Goal: Task Accomplishment & Management: Use online tool/utility

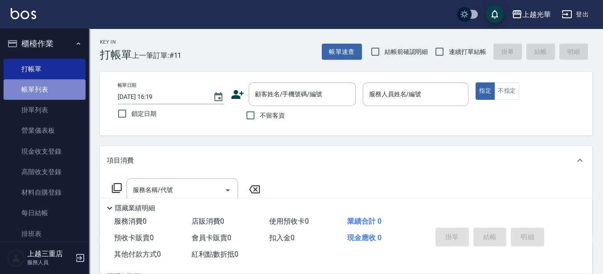
click at [48, 96] on link "帳單列表" at bounding box center [45, 89] width 82 height 21
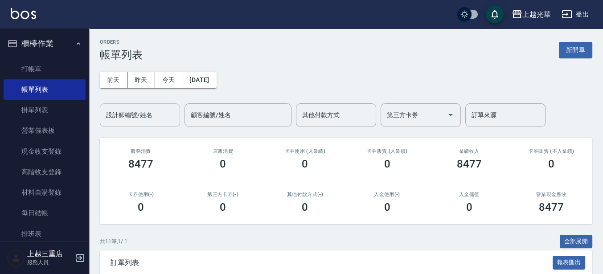
click at [159, 124] on div "設計師編號/姓名" at bounding box center [140, 115] width 80 height 24
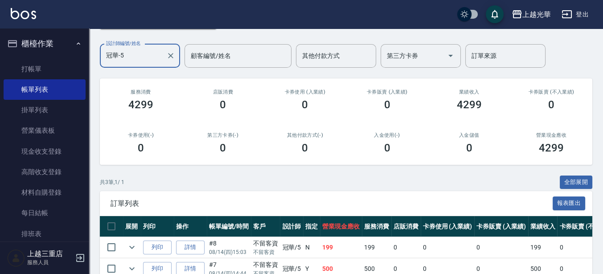
scroll to position [128, 0]
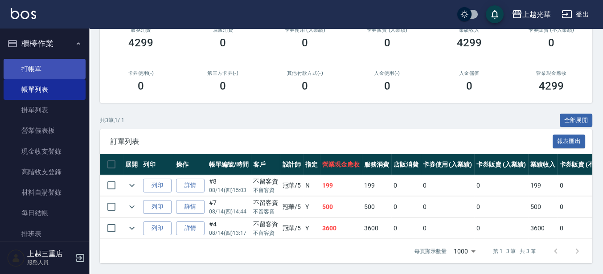
type input "冠華-5"
click at [60, 62] on link "打帳單" at bounding box center [45, 69] width 82 height 21
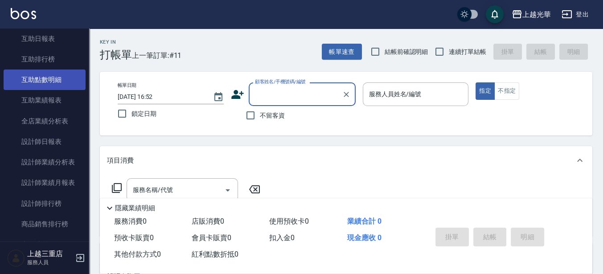
scroll to position [334, 0]
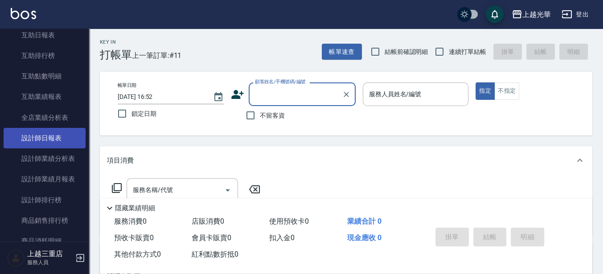
click at [59, 131] on link "設計師日報表" at bounding box center [45, 138] width 82 height 21
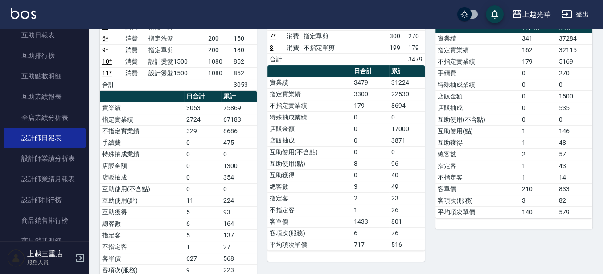
scroll to position [79, 0]
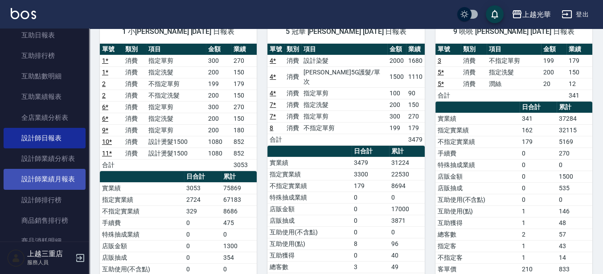
click at [72, 178] on link "設計師業績月報表" at bounding box center [45, 179] width 82 height 21
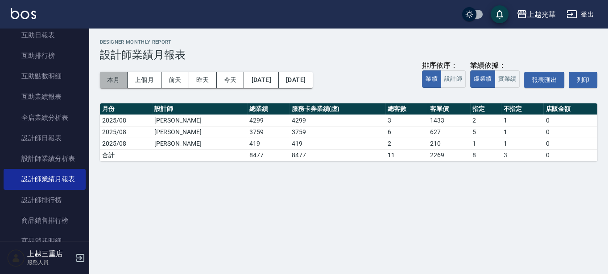
click at [105, 81] on button "本月" at bounding box center [114, 80] width 28 height 17
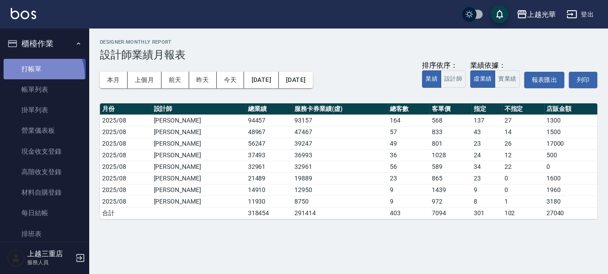
click at [30, 76] on link "打帳單" at bounding box center [45, 69] width 82 height 21
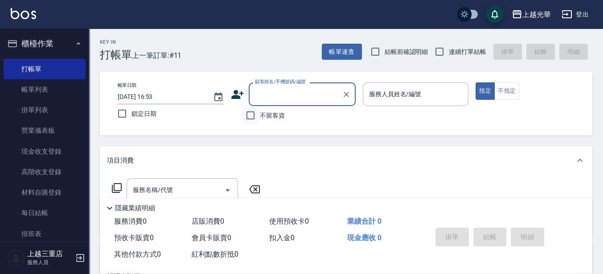
click at [249, 115] on input "不留客資" at bounding box center [250, 115] width 19 height 19
checkbox input "true"
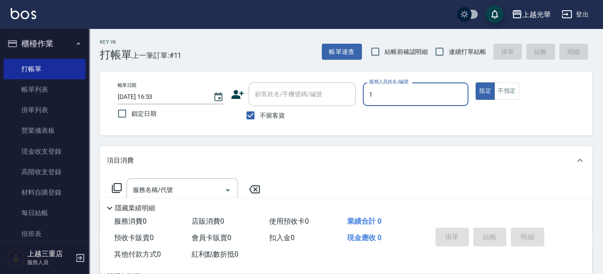
type input "1"
type button "true"
type input "小[PERSON_NAME]-1"
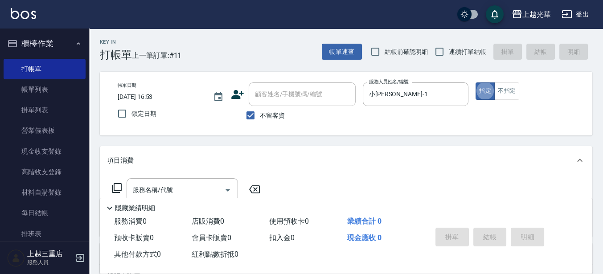
click at [183, 198] on div "隱藏業績明細" at bounding box center [346, 205] width 493 height 15
click at [184, 179] on div "服務名稱/代號" at bounding box center [182, 190] width 111 height 24
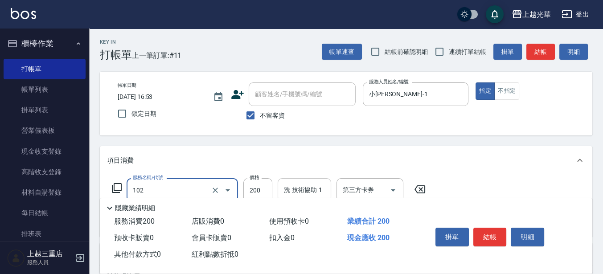
type input "指定洗髮(102)"
type input "小[PERSON_NAME]-1"
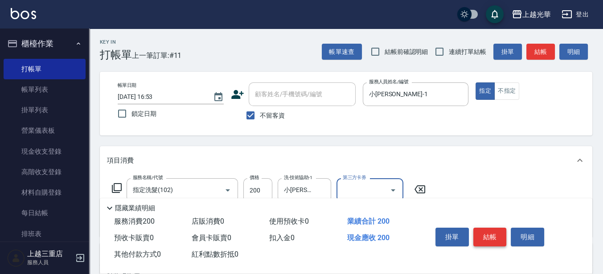
click at [489, 235] on button "結帳" at bounding box center [490, 237] width 33 height 19
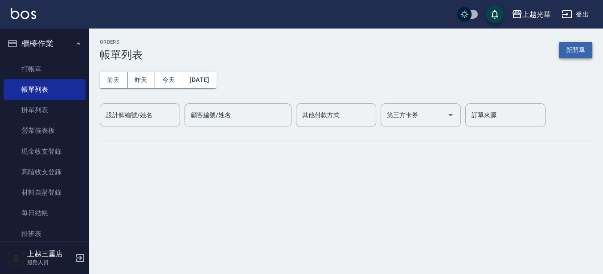
click at [573, 44] on button "新開單" at bounding box center [575, 50] width 33 height 17
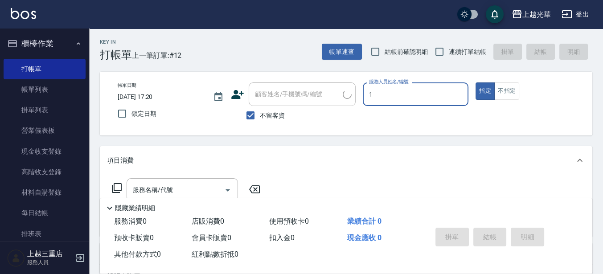
type input "小[PERSON_NAME]-1"
type button "true"
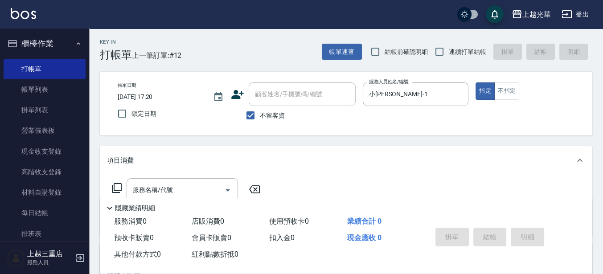
click at [455, 54] on span "連續打單結帳" at bounding box center [467, 51] width 37 height 9
click at [449, 54] on input "連續打單結帳" at bounding box center [439, 51] width 19 height 19
checkbox input "true"
drag, startPoint x: 520, startPoint y: 89, endPoint x: 512, endPoint y: 90, distance: 7.6
click at [520, 90] on div "指定 不指定" at bounding box center [529, 91] width 106 height 17
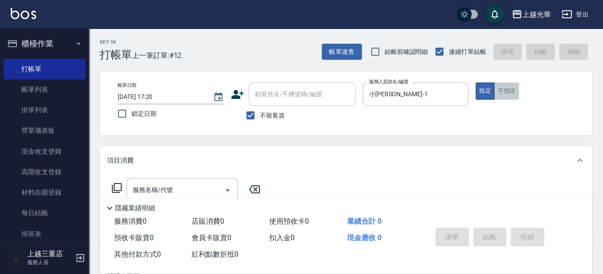
click at [508, 90] on button "不指定" at bounding box center [507, 91] width 25 height 17
click at [142, 182] on div "服務名稱/代號" at bounding box center [182, 190] width 111 height 24
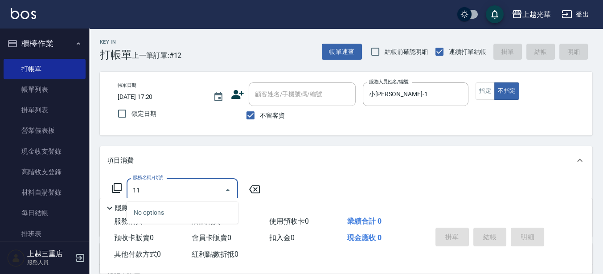
drag, startPoint x: 150, startPoint y: 178, endPoint x: 121, endPoint y: 184, distance: 30.0
click at [121, 184] on div "服務名稱/代號 11 服務名稱/代號" at bounding box center [186, 190] width 159 height 24
drag, startPoint x: 168, startPoint y: 193, endPoint x: 120, endPoint y: 191, distance: 48.2
click at [120, 191] on div "服務名稱/代號 11 服務名稱/代號" at bounding box center [186, 190] width 159 height 24
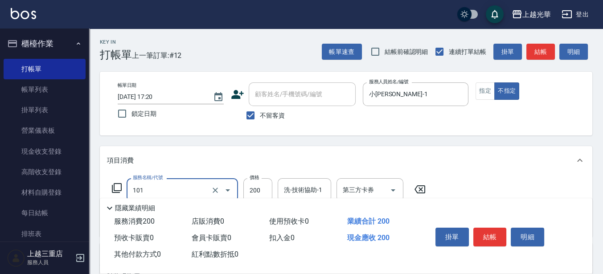
type input "不指定洗髮(101)"
type input "320"
click at [312, 186] on input "洗-技術協助-1" at bounding box center [304, 190] width 45 height 16
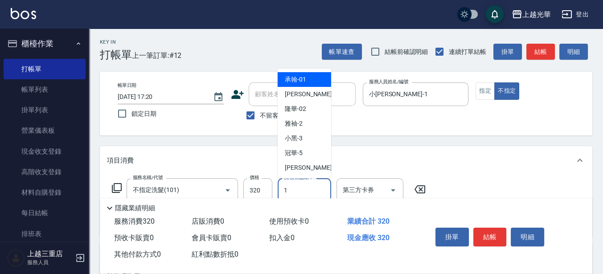
type input "小[PERSON_NAME]-1"
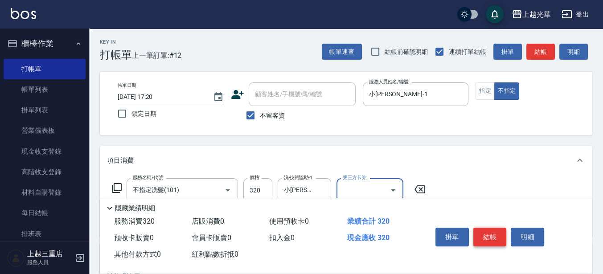
click at [487, 234] on button "結帳" at bounding box center [490, 237] width 33 height 19
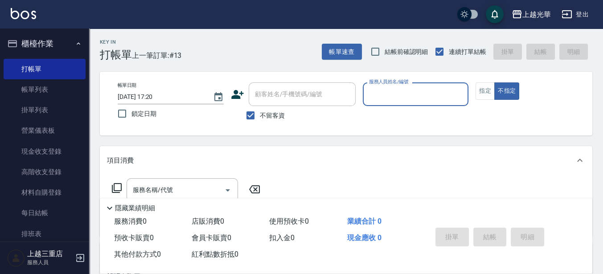
click at [341, 43] on div "帳單速查 結帳前確認明細 連續打單結帳 掛單 結帳 明細" at bounding box center [457, 51] width 271 height 19
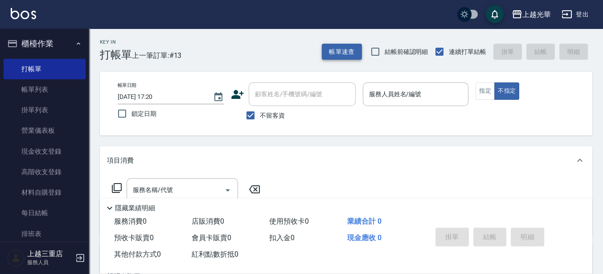
click at [339, 49] on button "帳單速查" at bounding box center [342, 52] width 40 height 17
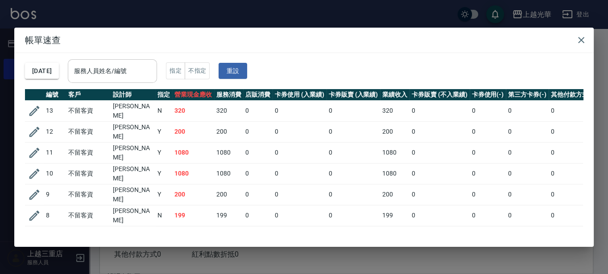
click at [106, 59] on div "服務人員姓名/編號" at bounding box center [112, 71] width 89 height 24
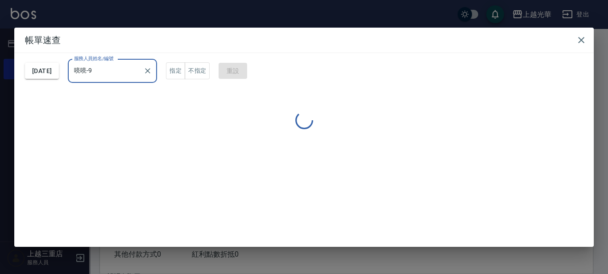
type input "喨喨-9"
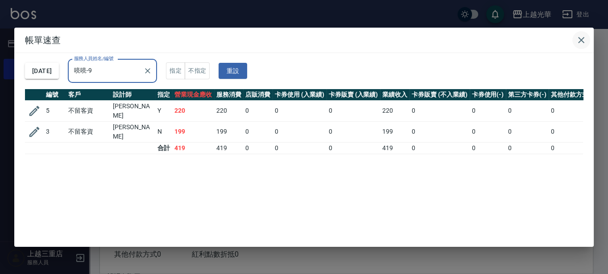
click at [582, 41] on icon "button" at bounding box center [581, 40] width 6 height 6
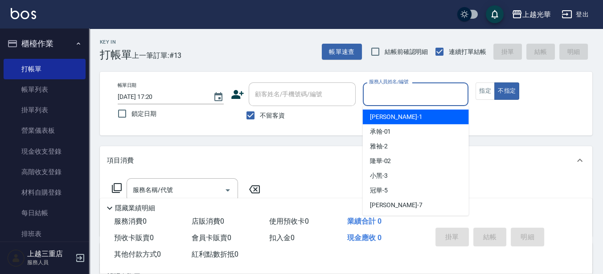
click at [449, 90] on input "服務人員姓名/編號" at bounding box center [416, 95] width 98 height 16
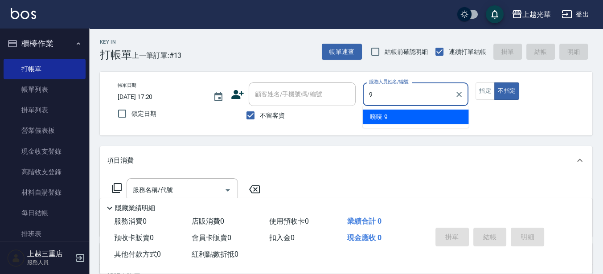
type input "喨喨-9"
type button "false"
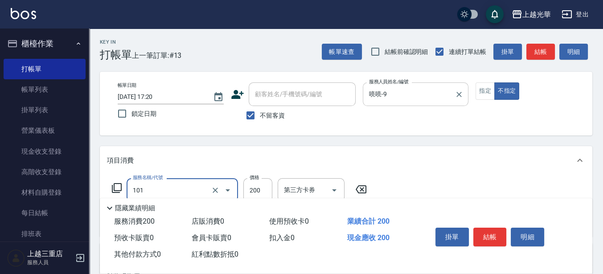
type input "不指定洗髮(101)"
type input "300"
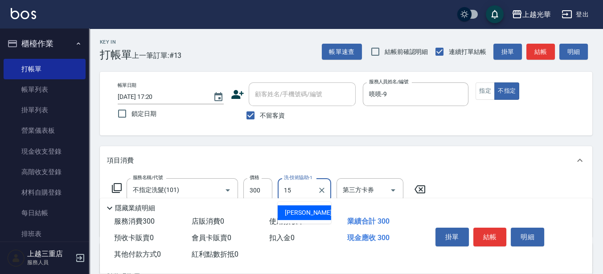
type input "[PERSON_NAME]-15"
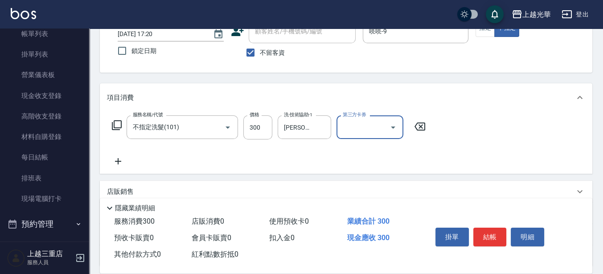
scroll to position [111, 0]
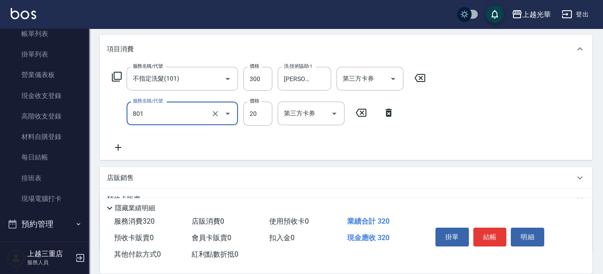
type input "潤絲(801)"
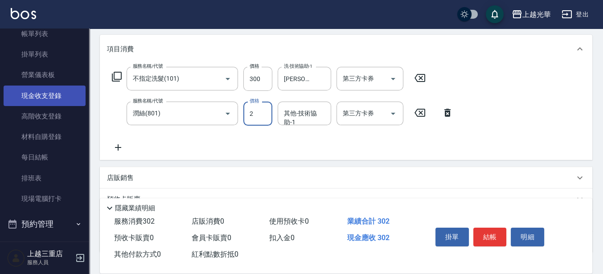
type input "20"
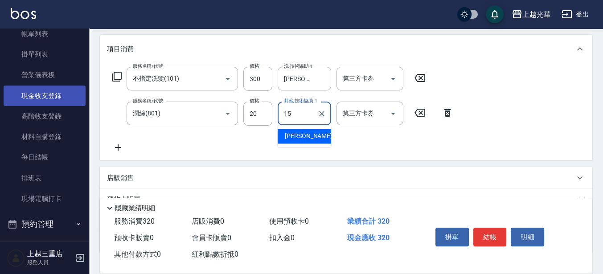
type input "[PERSON_NAME]-15"
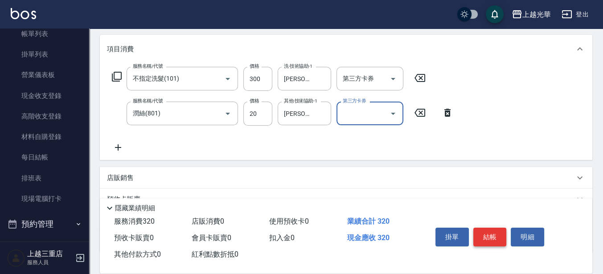
click at [494, 236] on button "結帳" at bounding box center [490, 237] width 33 height 19
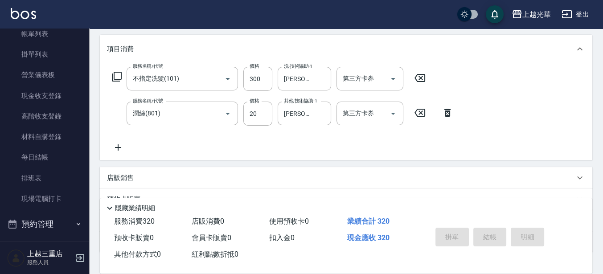
scroll to position [56, 0]
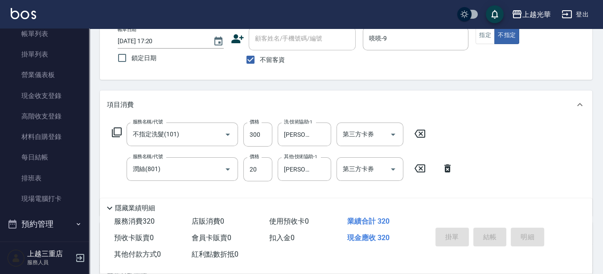
type input "[DATE] 18:00"
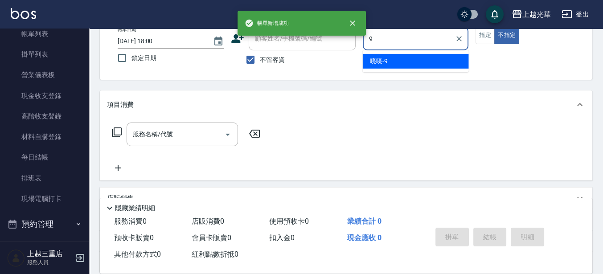
type input "喨喨-9"
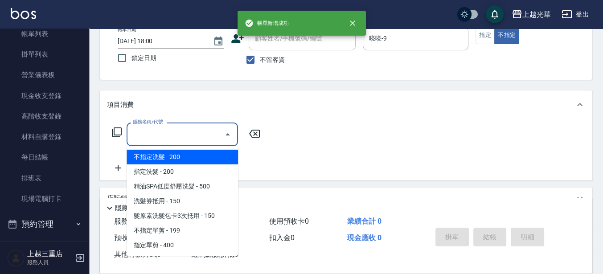
click at [183, 129] on input "服務名稱/代號" at bounding box center [176, 135] width 90 height 16
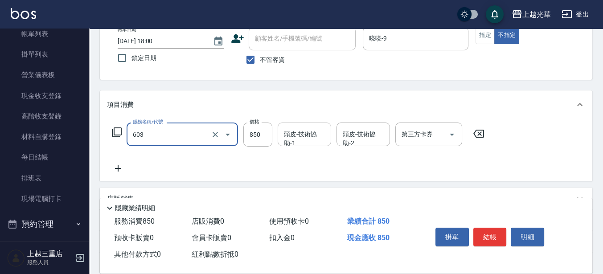
type input "髮原素頭皮保健護理洗(603)"
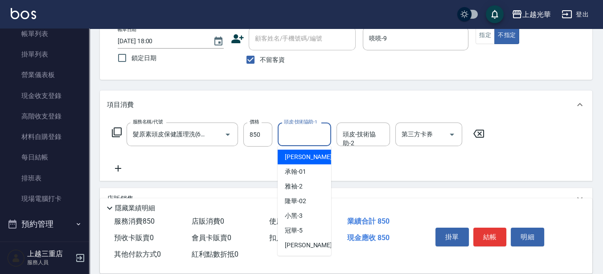
scroll to position [0, 0]
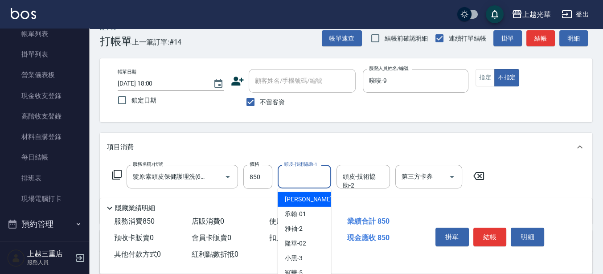
click at [303, 141] on body "上越光華 登出 櫃檯作業 打帳單 帳單列表 掛單列表 營業儀表板 現金收支登錄 高階收支登錄 材料自購登錄 每日結帳 排班表 現場電腦打卡 預約管理 預約管理…" at bounding box center [301, 194] width 603 height 414
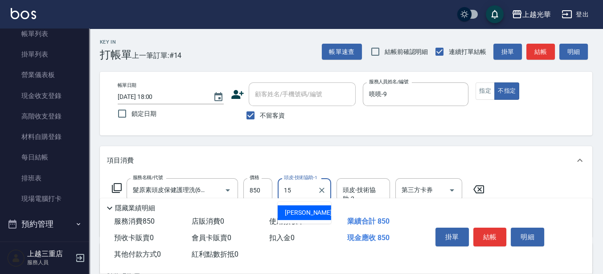
type input "[PERSON_NAME]-15"
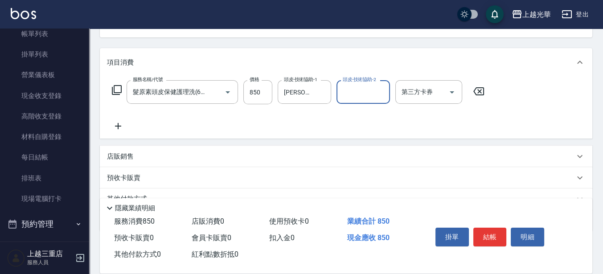
scroll to position [111, 0]
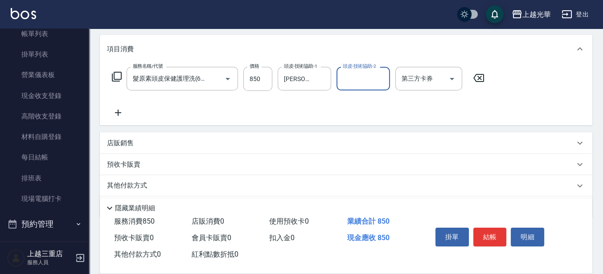
click at [491, 241] on button "結帳" at bounding box center [490, 237] width 33 height 19
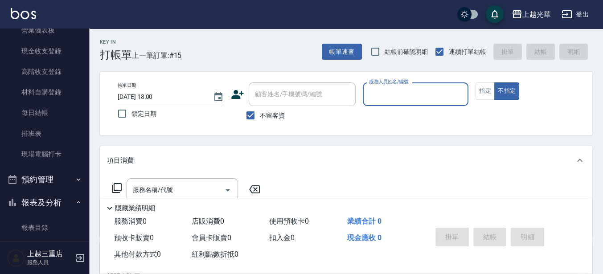
scroll to position [0, 0]
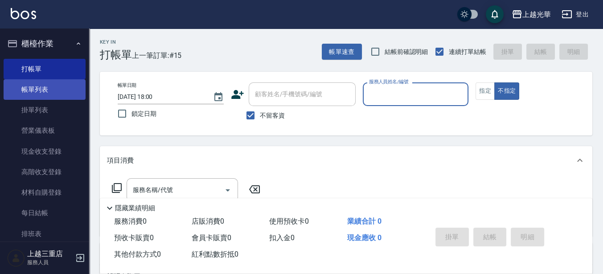
click at [62, 93] on link "帳單列表" at bounding box center [45, 89] width 82 height 21
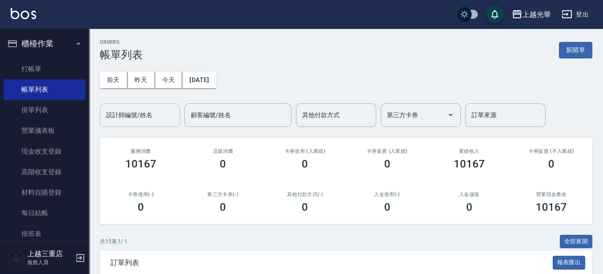
click at [104, 109] on input "設計師編號/姓名" at bounding box center [140, 115] width 72 height 16
type input "小[PERSON_NAME]-1"
click at [575, 55] on button "新開單" at bounding box center [575, 50] width 33 height 17
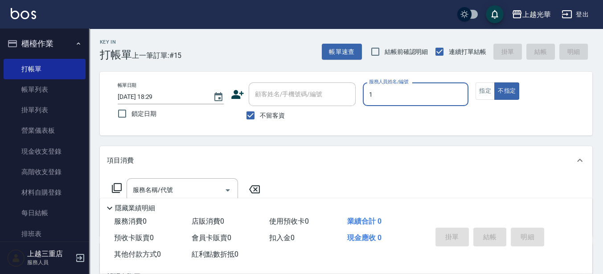
type input "1"
type button "false"
type input "小[PERSON_NAME]-1"
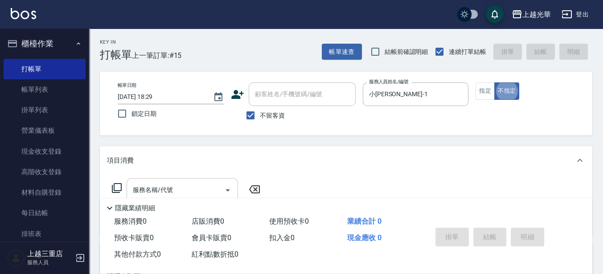
click at [162, 186] on div "服務名稱/代號 服務名稱/代號" at bounding box center [182, 190] width 111 height 24
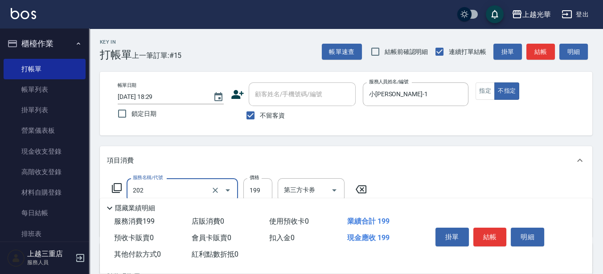
type input "不指定單剪(202)"
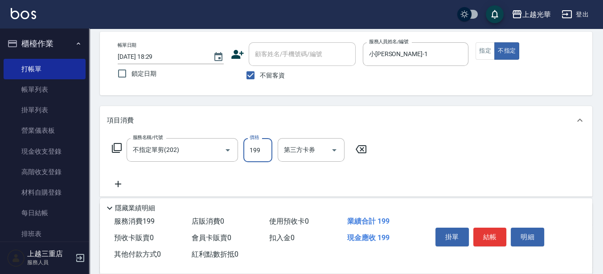
scroll to position [56, 0]
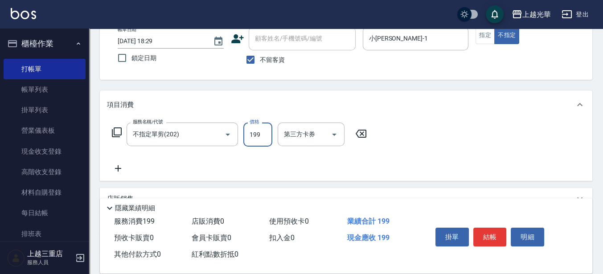
click at [117, 164] on icon at bounding box center [118, 168] width 22 height 11
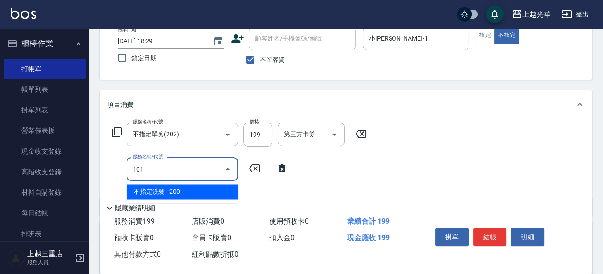
type input "不指定洗髮(101)"
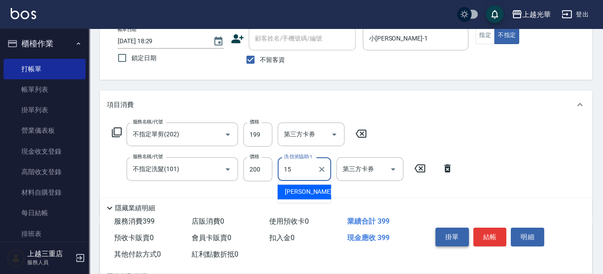
type input "[PERSON_NAME]-15"
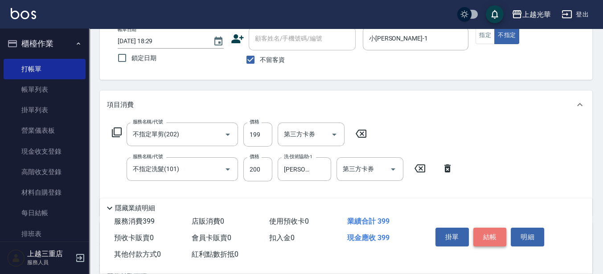
click at [487, 238] on button "結帳" at bounding box center [490, 237] width 33 height 19
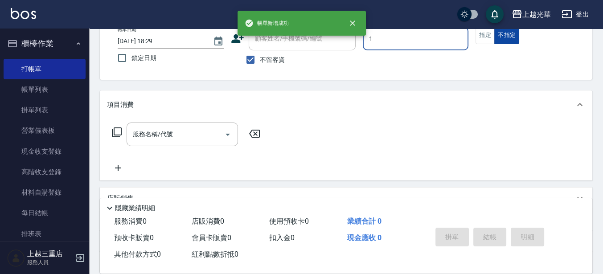
type input "小[PERSON_NAME]-1"
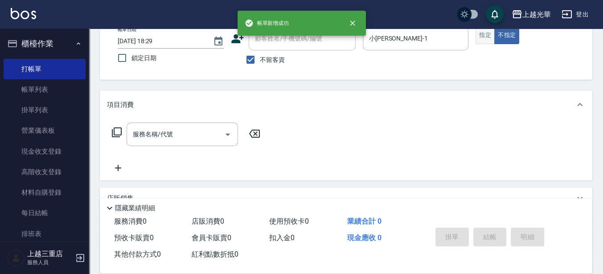
click at [492, 36] on button "指定" at bounding box center [485, 35] width 19 height 17
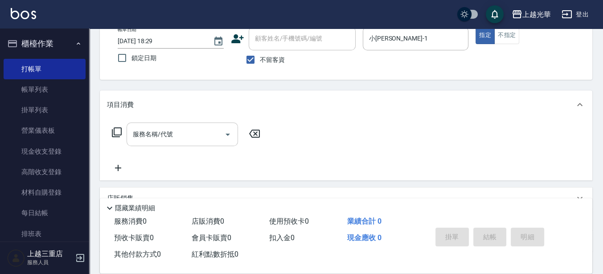
click at [153, 126] on div "服務名稱/代號" at bounding box center [182, 135] width 111 height 24
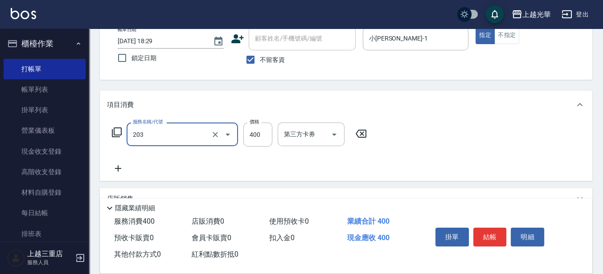
type input "指定單剪(203)"
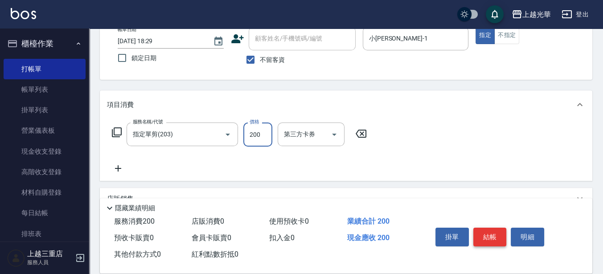
type input "200"
click at [495, 235] on button "結帳" at bounding box center [490, 237] width 33 height 19
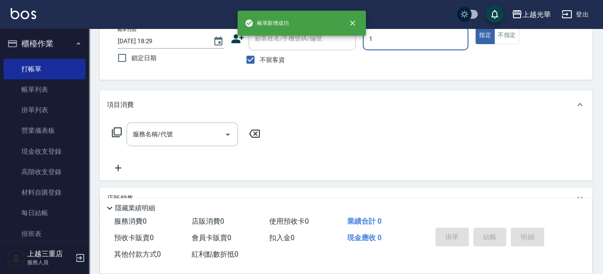
type input "1"
type button "true"
type input "小[PERSON_NAME]-1"
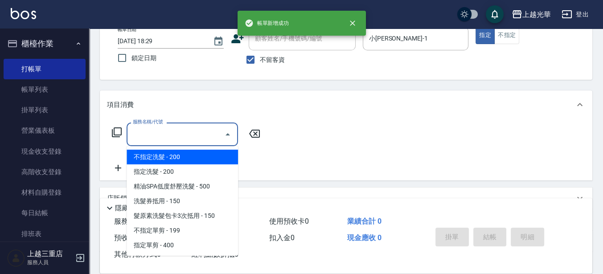
click at [177, 140] on input "服務名稱/代號" at bounding box center [176, 135] width 90 height 16
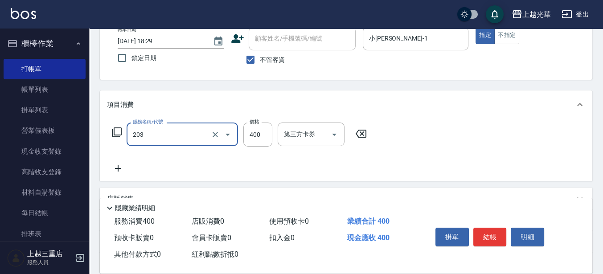
type input "指定單剪(203)"
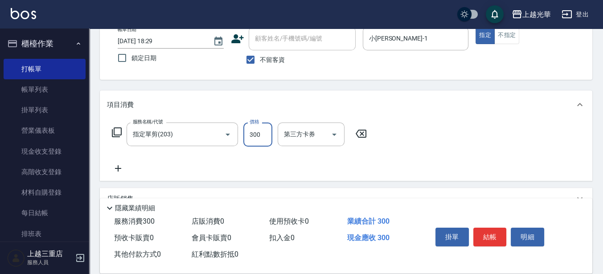
type input "300"
click at [116, 169] on icon at bounding box center [118, 168] width 6 height 6
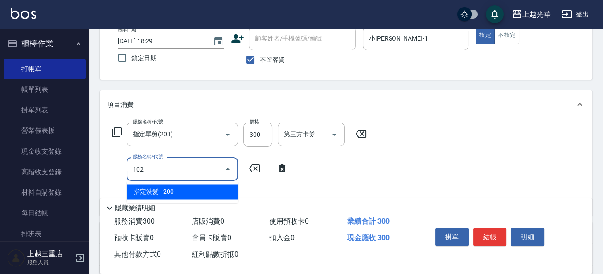
type input "指定洗髮(102)"
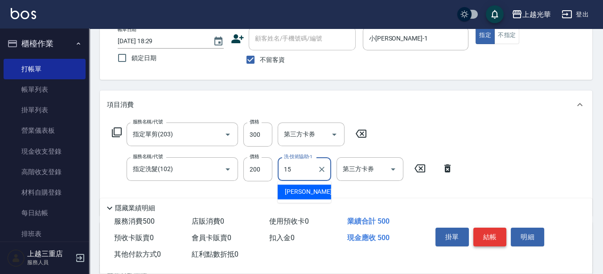
type input "[PERSON_NAME]-15"
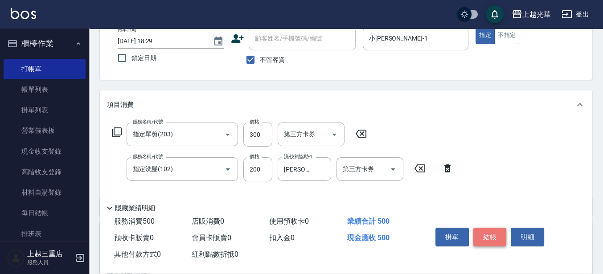
click at [484, 230] on button "結帳" at bounding box center [490, 237] width 33 height 19
type input "[DATE] 18:30"
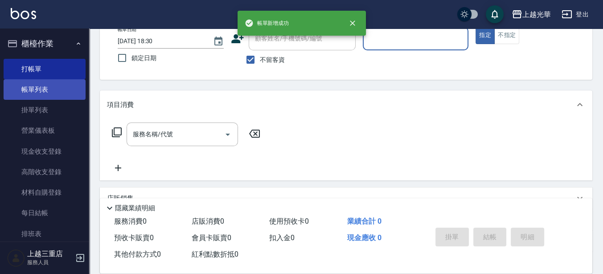
click at [48, 93] on link "帳單列表" at bounding box center [45, 89] width 82 height 21
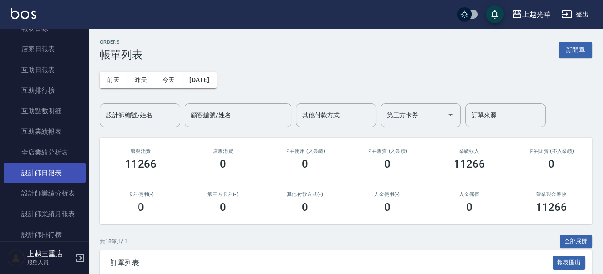
scroll to position [334, 0]
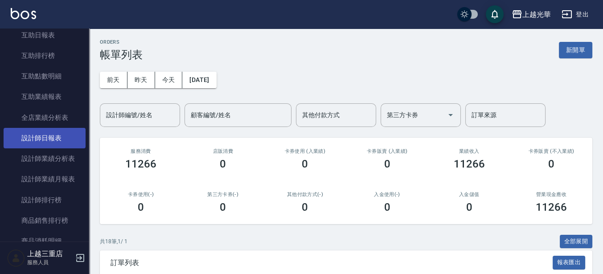
click at [54, 138] on link "設計師日報表" at bounding box center [45, 138] width 82 height 21
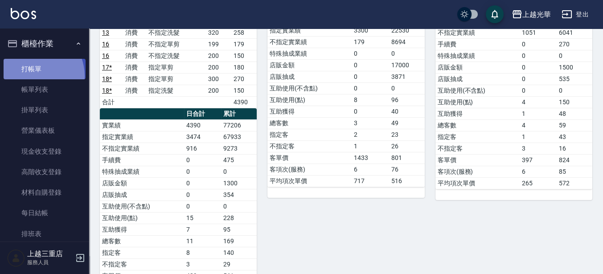
click at [32, 76] on link "打帳單" at bounding box center [45, 69] width 82 height 21
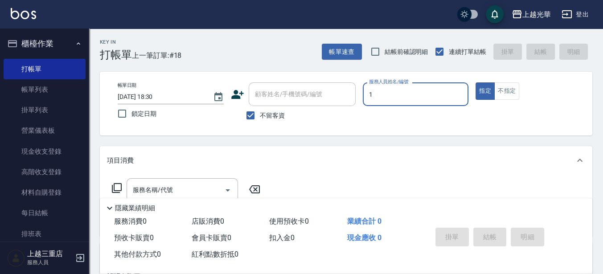
type input "1"
type button "true"
type input "小[PERSON_NAME]-1"
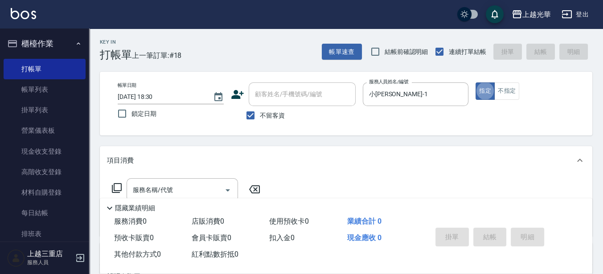
drag, startPoint x: 190, startPoint y: 177, endPoint x: 190, endPoint y: 197, distance: 19.6
click at [190, 178] on div "服務名稱/代號 服務名稱/代號" at bounding box center [346, 206] width 493 height 62
drag, startPoint x: 190, startPoint y: 198, endPoint x: 190, endPoint y: 193, distance: 4.9
click at [191, 195] on div "Key In 打帳單 上一筆訂單:#18 帳單速查 結帳前確認明細 連續打單結帳 掛單 結帳 明細 帳單日期 [DATE] 18:30 鎖定日期 顧客姓名/手…" at bounding box center [346, 221] width 514 height 385
click at [190, 189] on input "服務名稱/代號" at bounding box center [176, 190] width 90 height 16
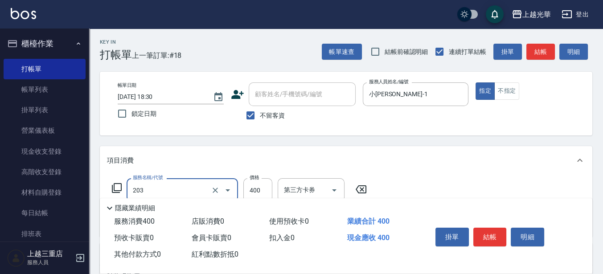
type input "指定單剪(203)"
type input "250"
click at [498, 237] on button "結帳" at bounding box center [490, 237] width 33 height 19
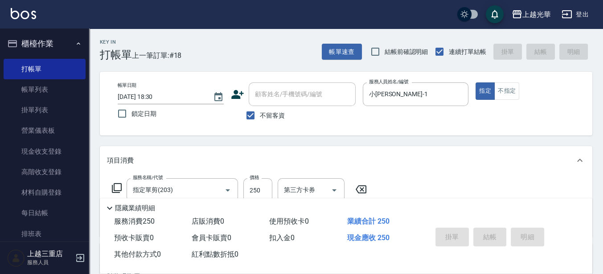
type input "[DATE] 18:43"
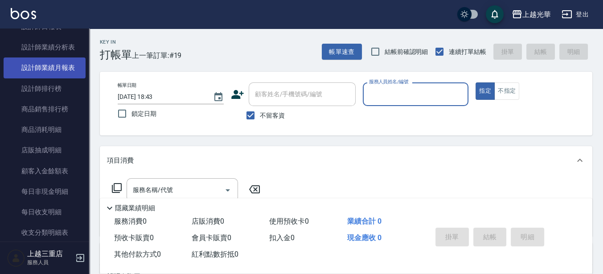
scroll to position [334, 0]
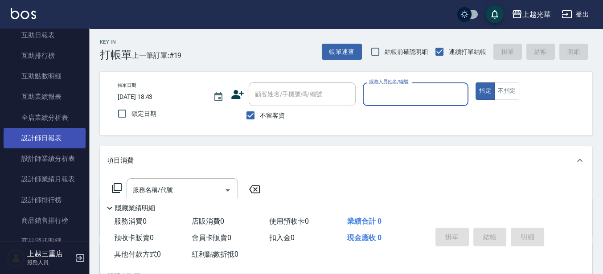
click at [61, 141] on link "設計師日報表" at bounding box center [45, 138] width 82 height 21
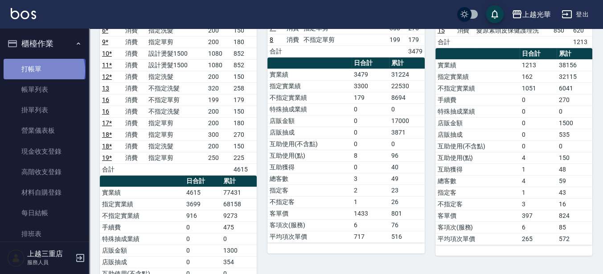
drag, startPoint x: 43, startPoint y: 71, endPoint x: 35, endPoint y: 66, distance: 9.6
click at [43, 70] on link "打帳單" at bounding box center [45, 69] width 82 height 21
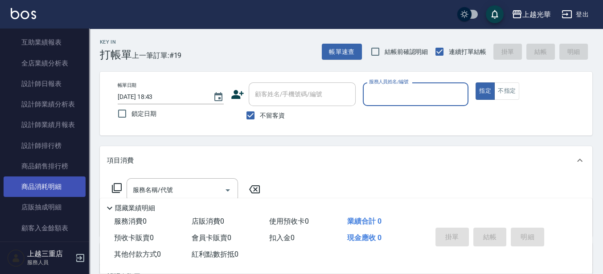
scroll to position [390, 0]
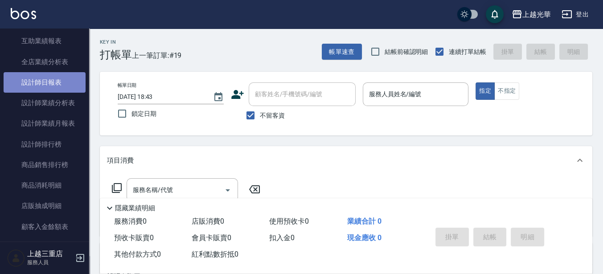
click at [59, 81] on link "設計師日報表" at bounding box center [45, 82] width 82 height 21
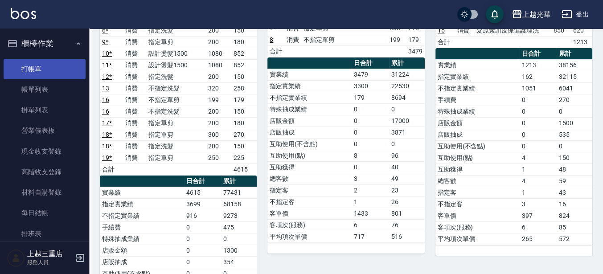
click at [39, 78] on link "打帳單" at bounding box center [45, 69] width 82 height 21
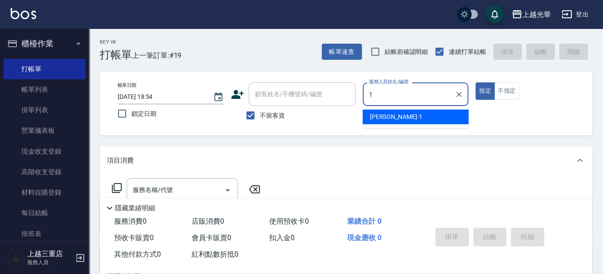
type input "1"
type button "true"
type input "小[PERSON_NAME]-1"
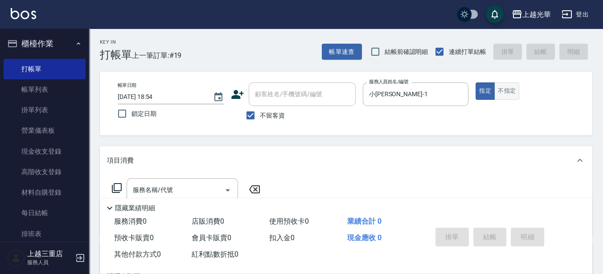
drag, startPoint x: 511, startPoint y: 81, endPoint x: 506, endPoint y: 97, distance: 16.8
click at [508, 89] on div "帳單日期 [DATE] 18:54 鎖定日期 顧客姓名/手機號碼/編號 顧客姓名/手機號碼/編號 不留客資 服務人員姓名/編號 小[PERSON_NAME]-…" at bounding box center [346, 104] width 493 height 64
click at [505, 98] on button "不指定" at bounding box center [507, 91] width 25 height 17
click at [175, 183] on input "服務名稱/代號" at bounding box center [176, 190] width 90 height 16
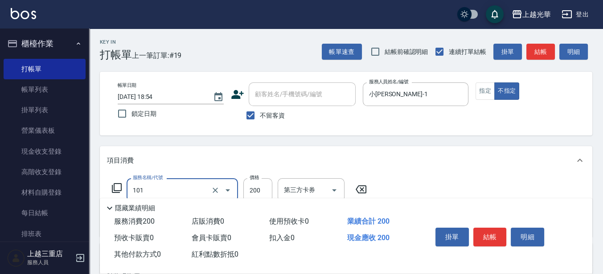
type input "不指定洗髮(101)"
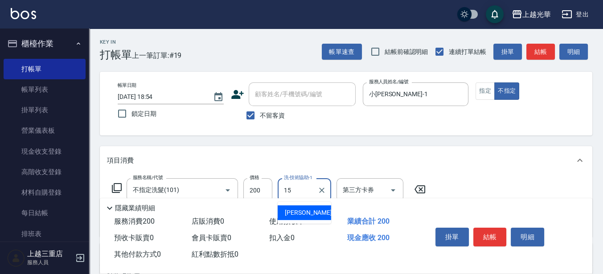
type input "[PERSON_NAME]-15"
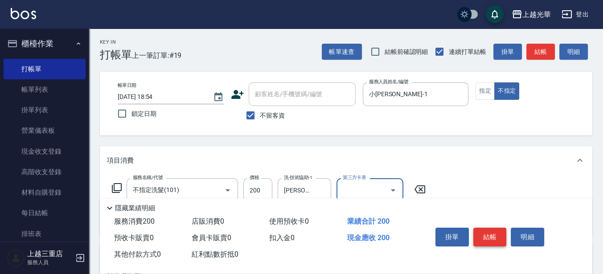
click at [494, 233] on button "結帳" at bounding box center [490, 237] width 33 height 19
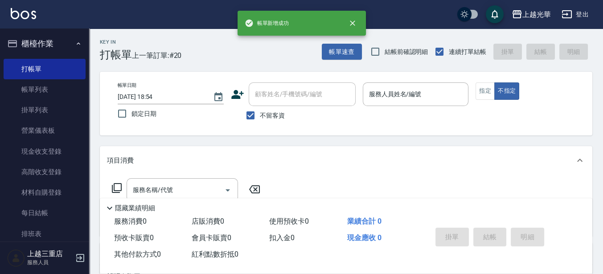
click at [340, 137] on div "Key In 打帳單 上一筆訂單:#20 帳單速查 結帳前確認明細 連續打單結帳 掛單 結帳 明細 帳單日期 [DATE] 18:54 鎖定日期 顧客姓名/手…" at bounding box center [346, 221] width 514 height 385
